Goal: Task Accomplishment & Management: Complete application form

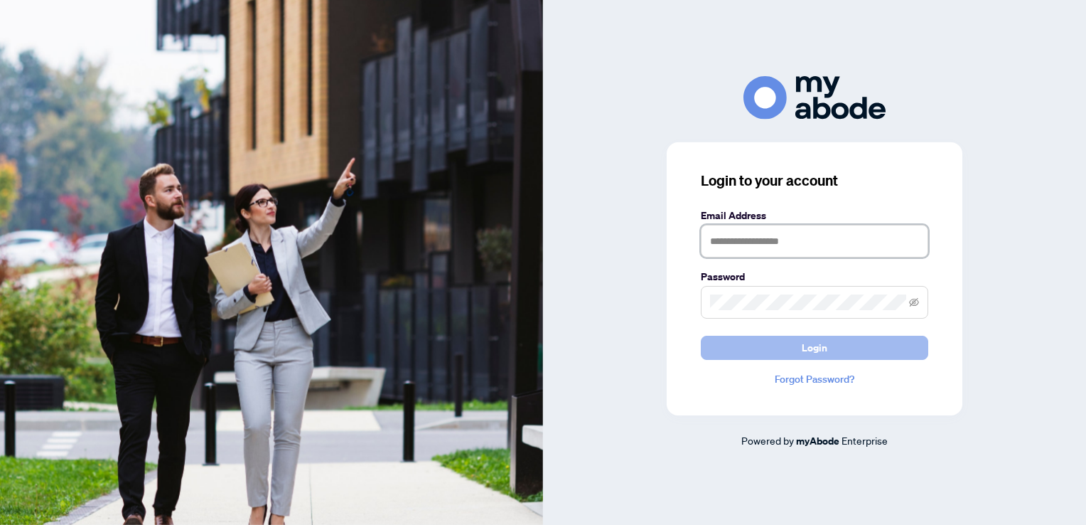
type input "**********"
click at [857, 338] on button "Login" at bounding box center [814, 348] width 227 height 24
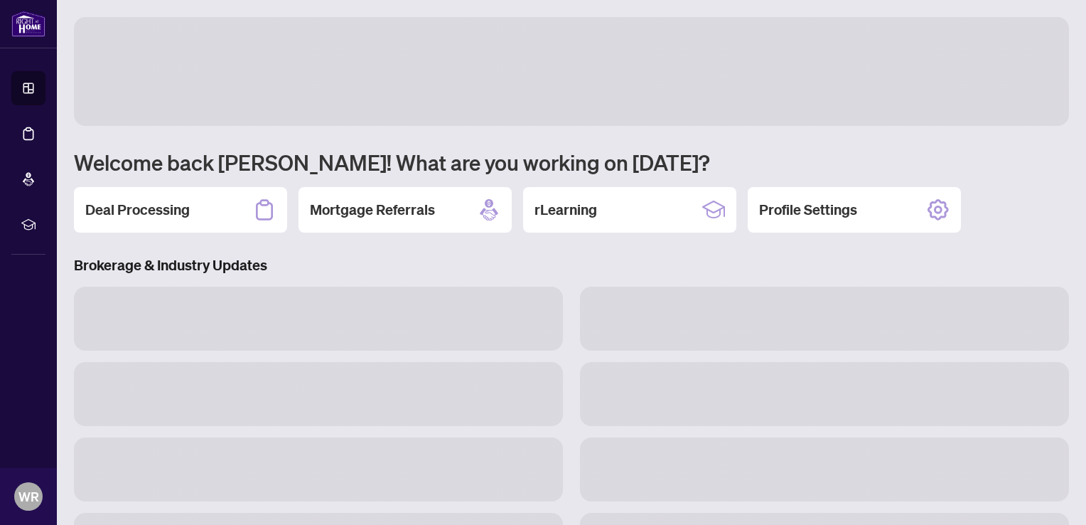
click at [591, 334] on h3 at bounding box center [824, 318] width 489 height 64
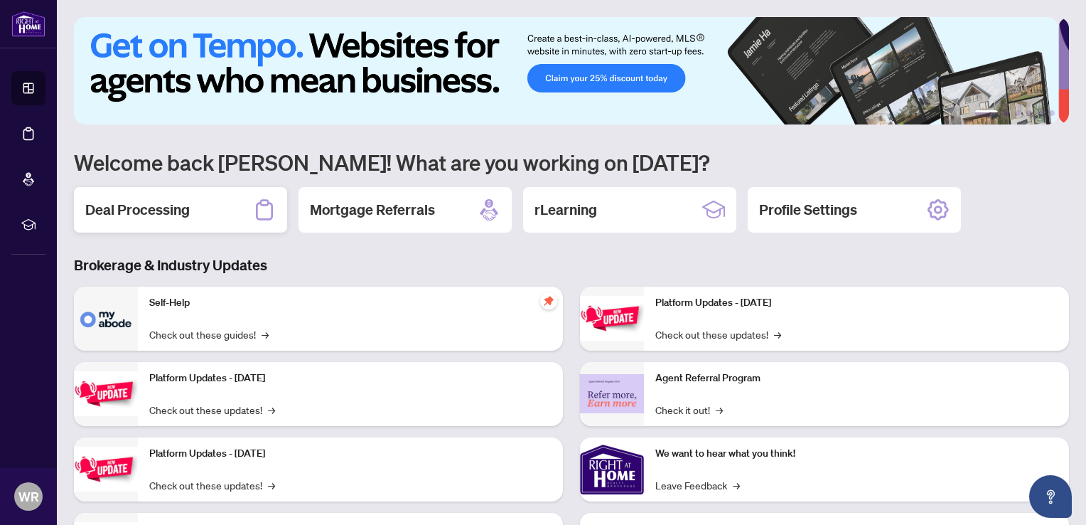
click at [151, 203] on h2 "Deal Processing" at bounding box center [137, 210] width 104 height 20
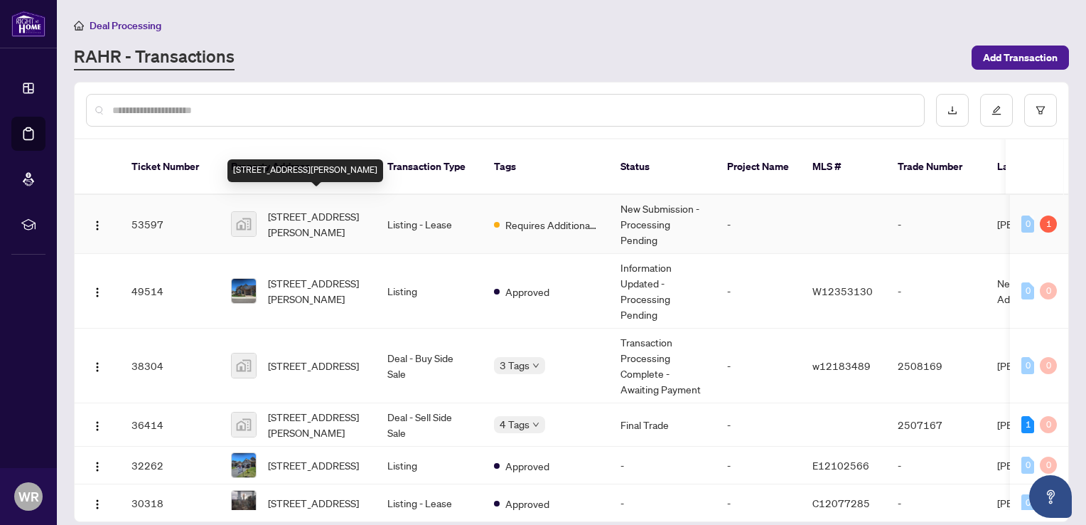
click at [311, 208] on span "[STREET_ADDRESS][PERSON_NAME]" at bounding box center [316, 223] width 97 height 31
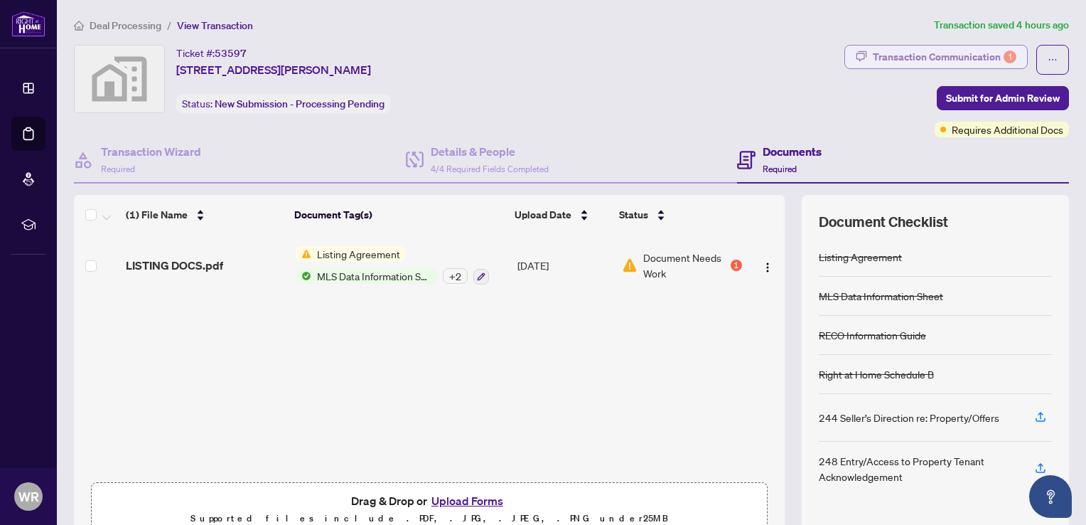
click at [924, 56] on div "Transaction Communication 1" at bounding box center [945, 56] width 144 height 23
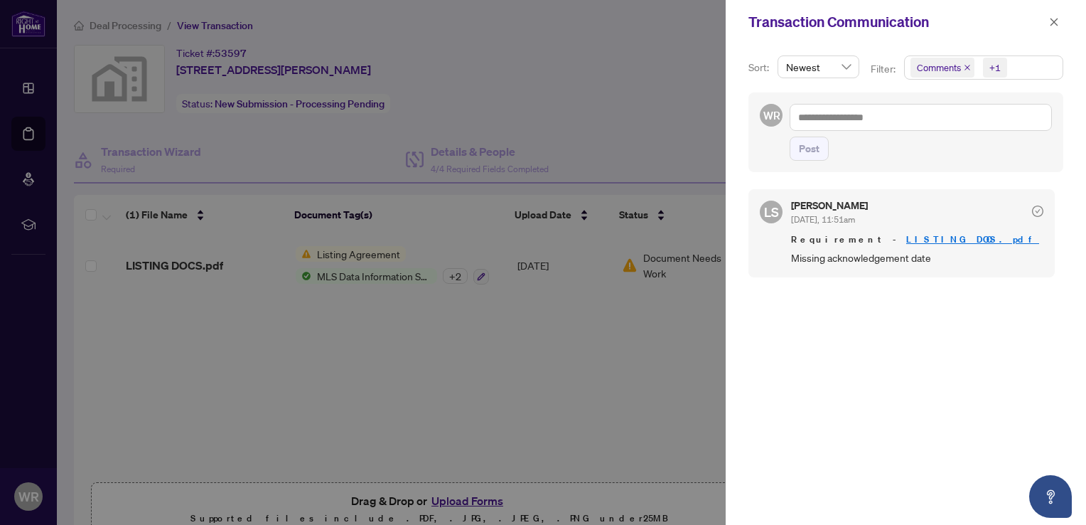
click at [906, 238] on link "LISTING DOCS.pdf" at bounding box center [972, 239] width 133 height 12
click at [196, 265] on div at bounding box center [543, 262] width 1086 height 525
click at [188, 264] on div at bounding box center [543, 262] width 1086 height 525
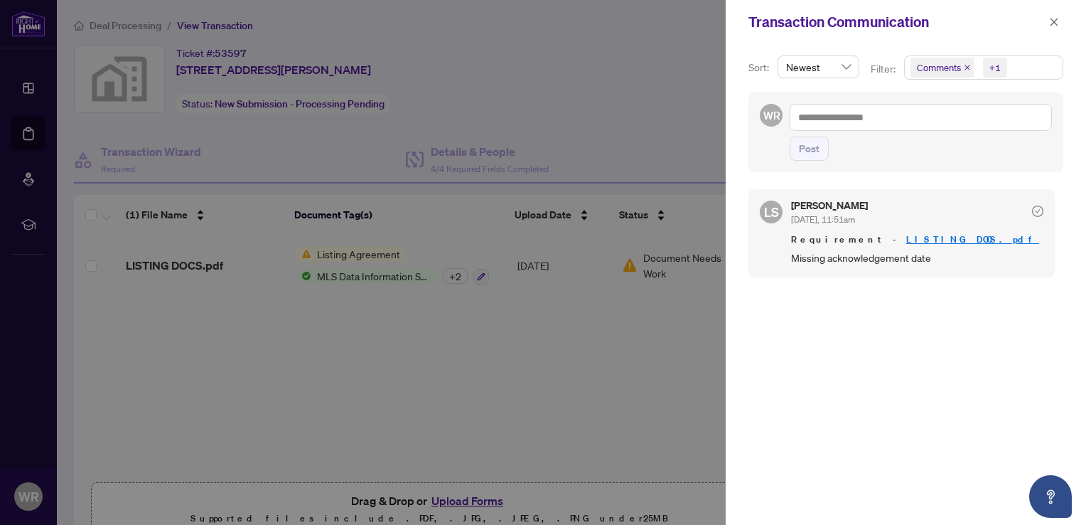
click at [188, 264] on div at bounding box center [543, 262] width 1086 height 525
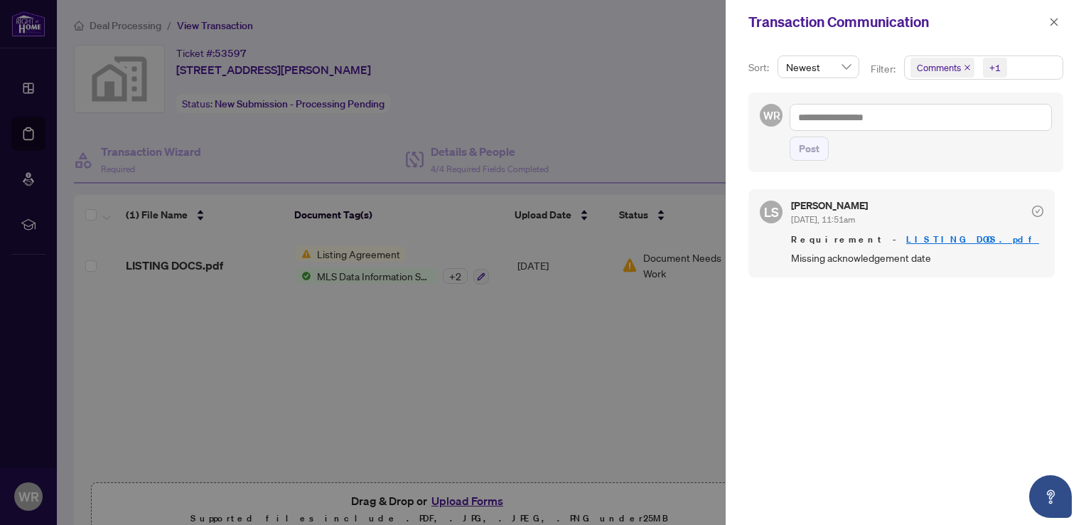
click at [188, 264] on div at bounding box center [543, 262] width 1086 height 525
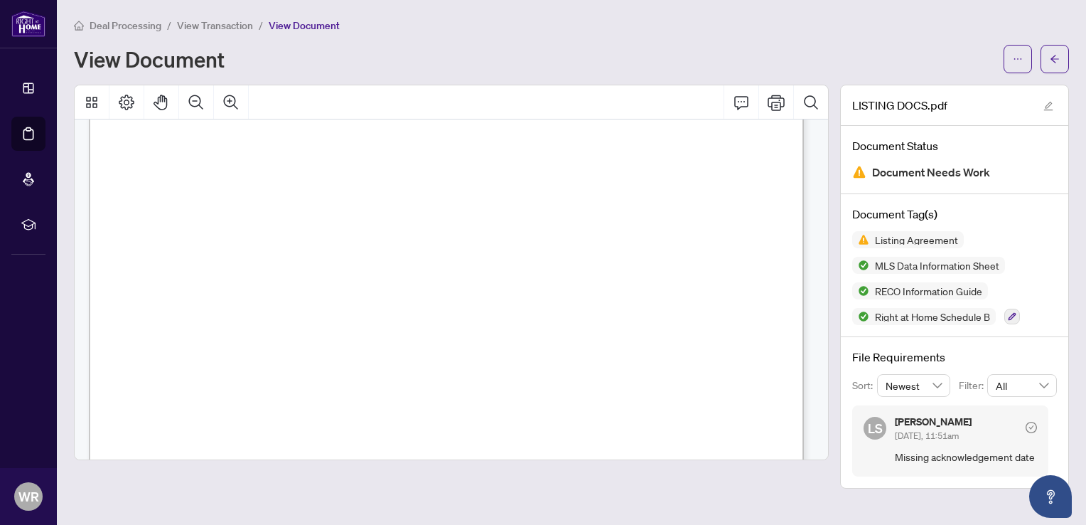
scroll to position [4975, 0]
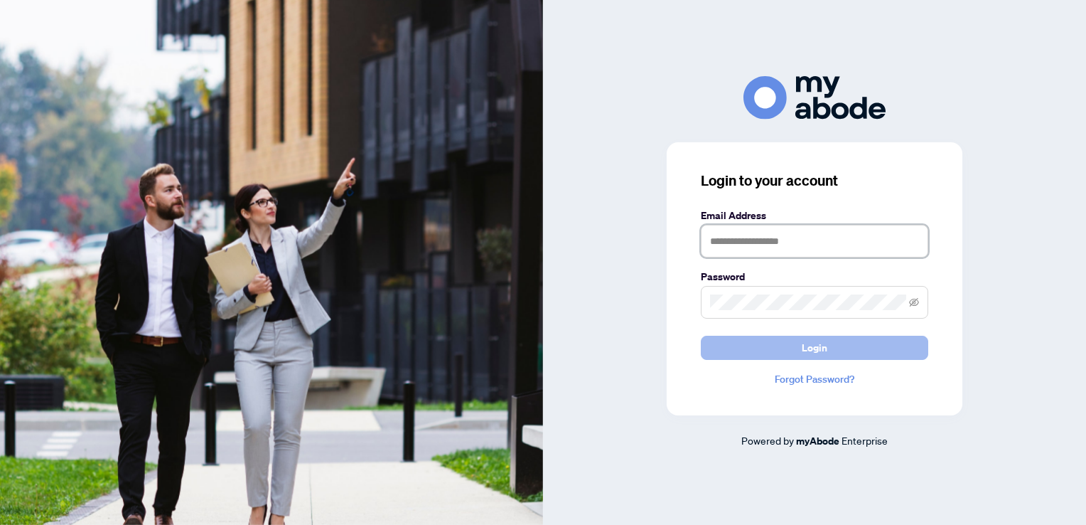
type input "**********"
click at [834, 350] on button "Login" at bounding box center [814, 348] width 227 height 24
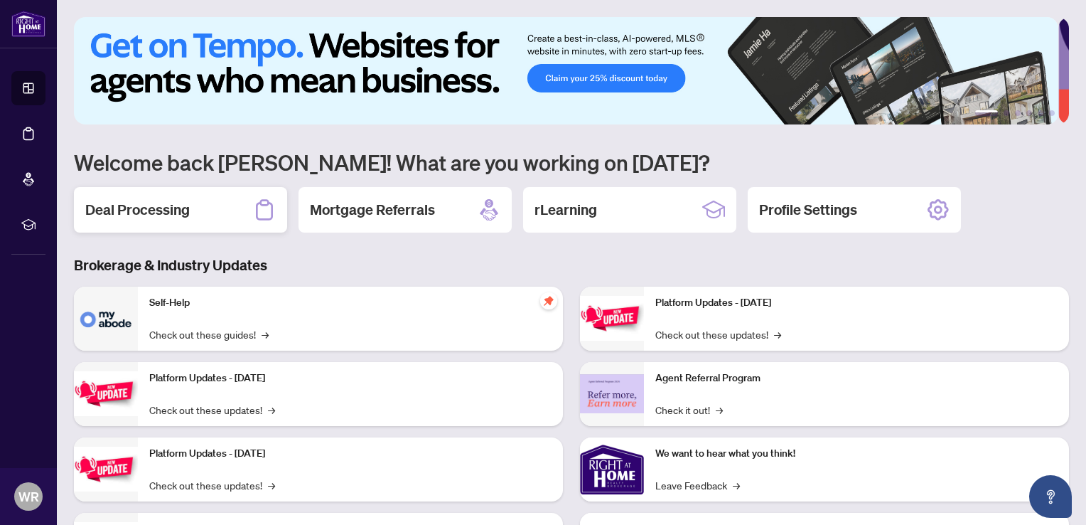
click at [151, 203] on h2 "Deal Processing" at bounding box center [137, 210] width 104 height 20
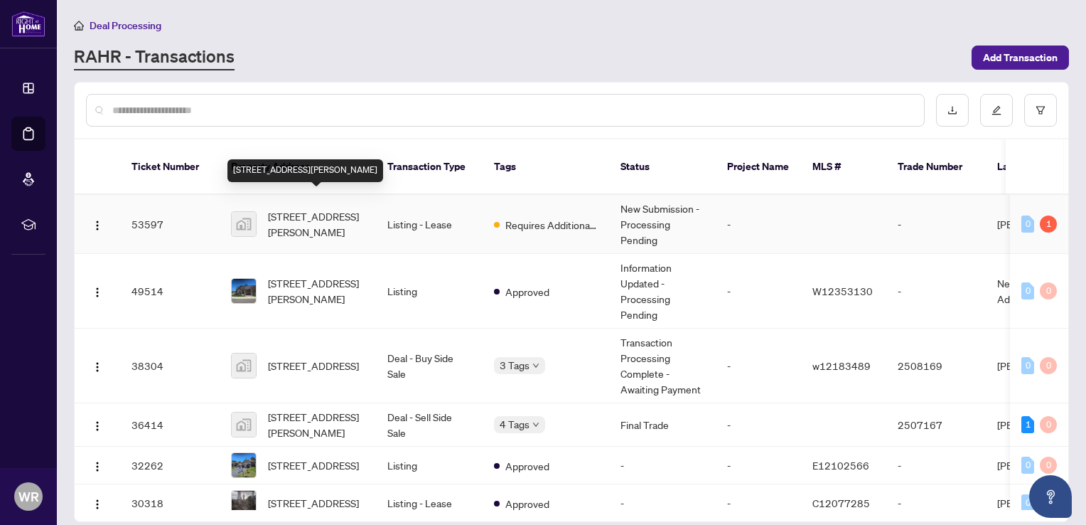
click at [335, 208] on span "[STREET_ADDRESS][PERSON_NAME]" at bounding box center [316, 223] width 97 height 31
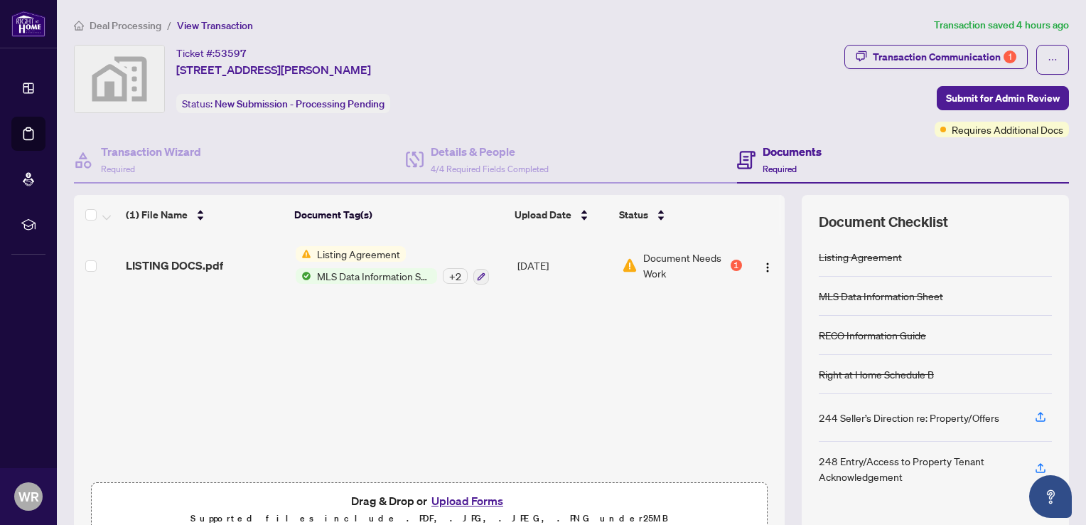
click at [455, 502] on button "Upload Forms" at bounding box center [467, 500] width 80 height 18
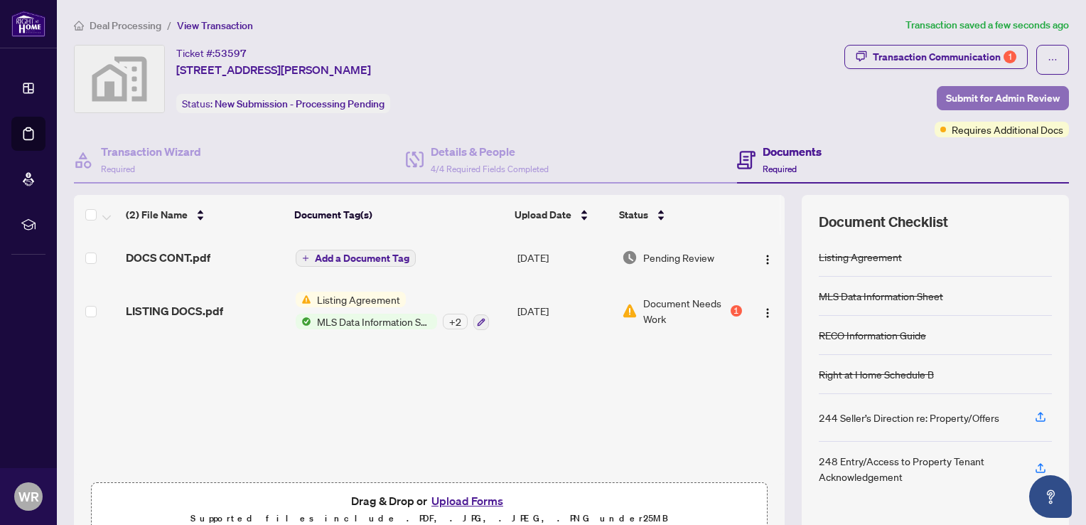
click at [958, 101] on span "Submit for Admin Review" at bounding box center [1003, 98] width 114 height 23
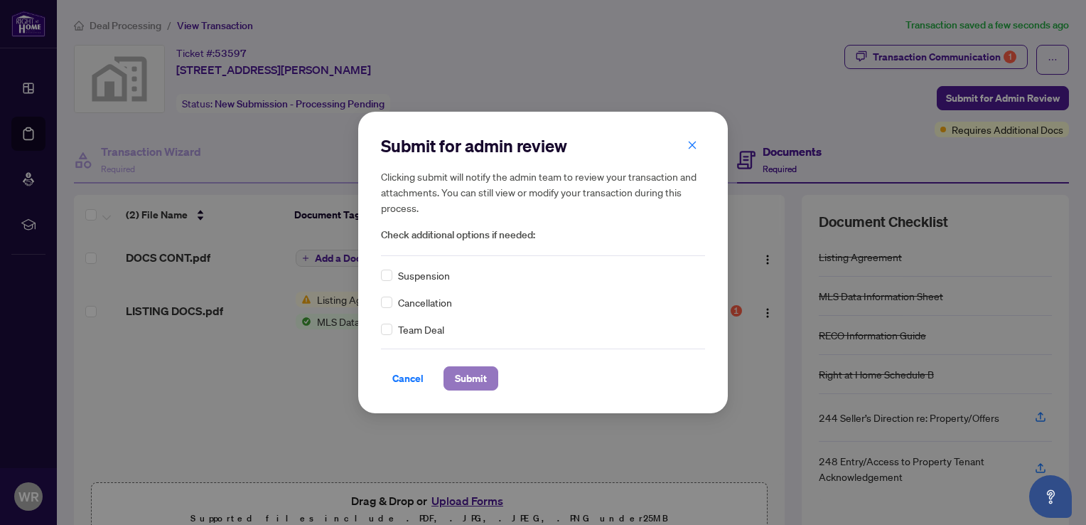
click at [488, 377] on button "Submit" at bounding box center [471, 378] width 55 height 24
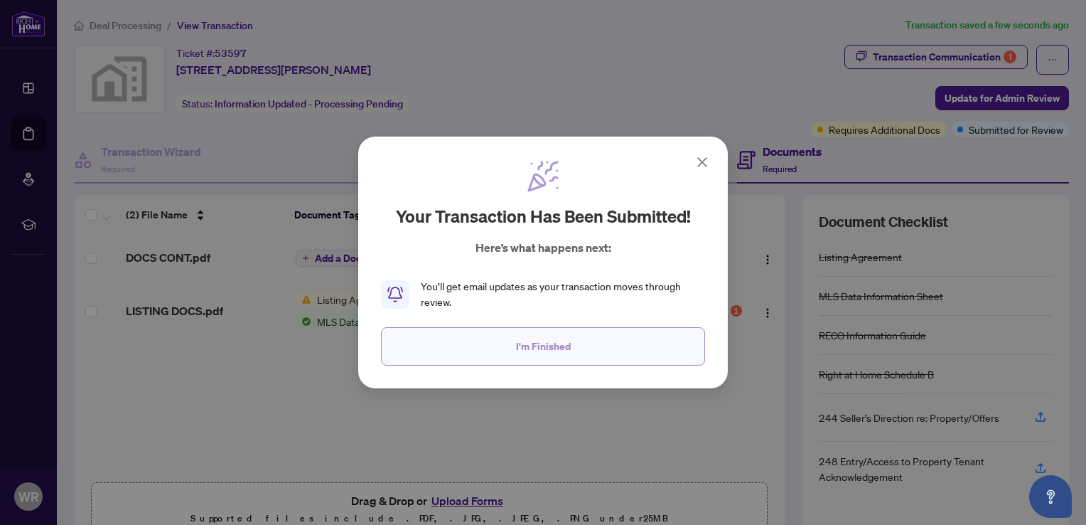
click at [569, 350] on span "I'm Finished" at bounding box center [543, 346] width 55 height 23
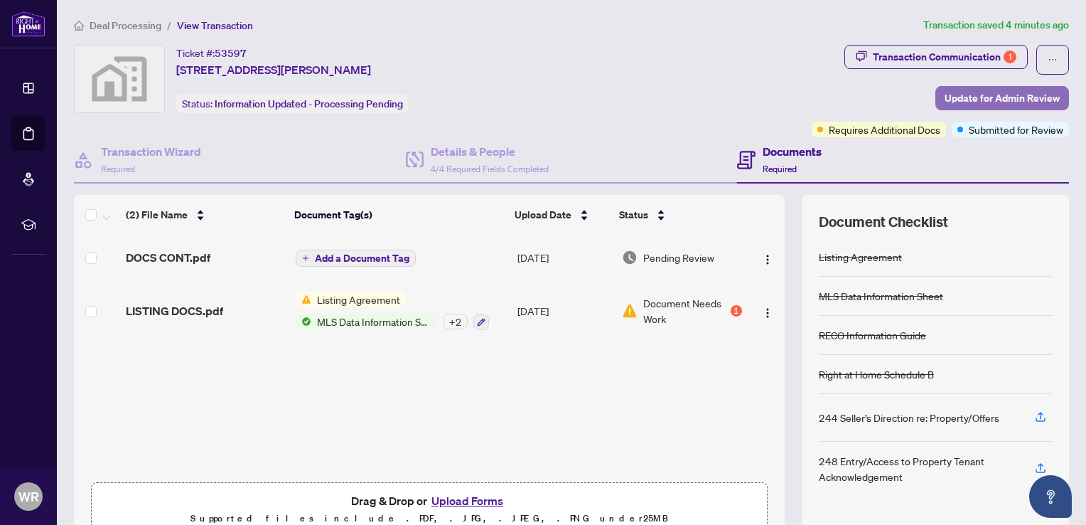
click at [990, 104] on span "Update for Admin Review" at bounding box center [1002, 98] width 115 height 23
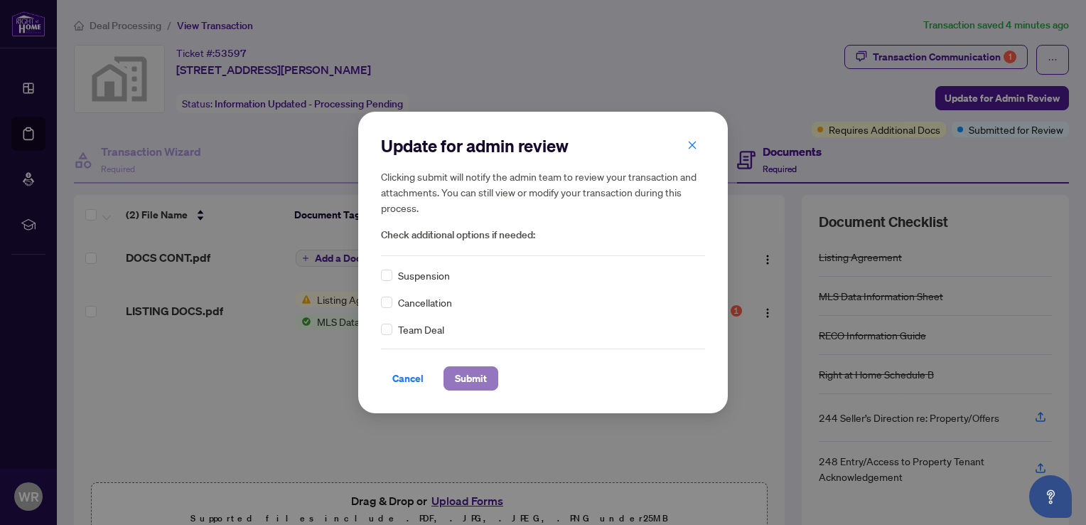
click at [476, 380] on span "Submit" at bounding box center [471, 378] width 32 height 23
